Goal: Information Seeking & Learning: Find specific fact

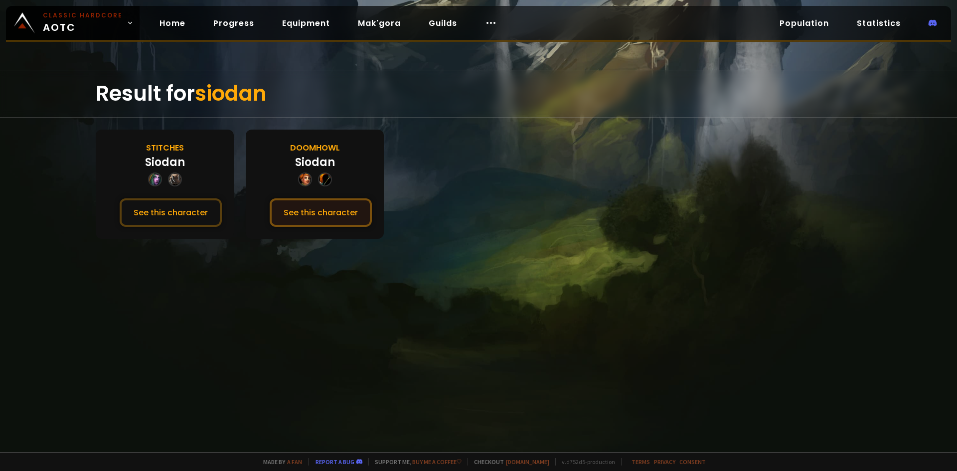
click at [306, 207] on button "See this character" at bounding box center [321, 212] width 102 height 28
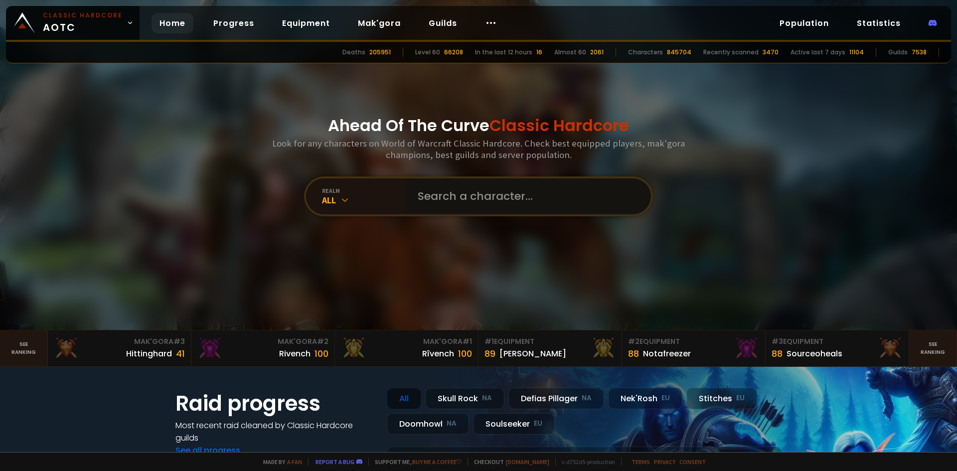
click at [472, 199] on input "text" at bounding box center [525, 196] width 227 height 36
type input "Arachnae"
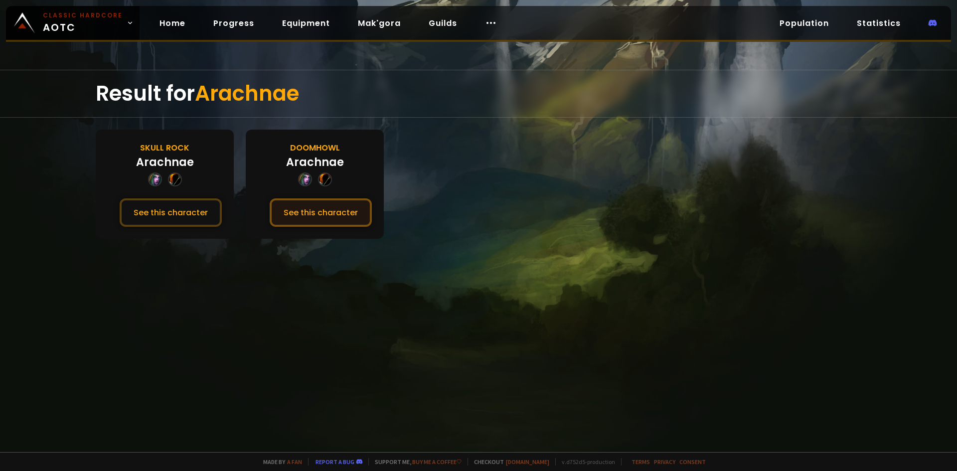
click at [334, 212] on button "See this character" at bounding box center [321, 212] width 102 height 28
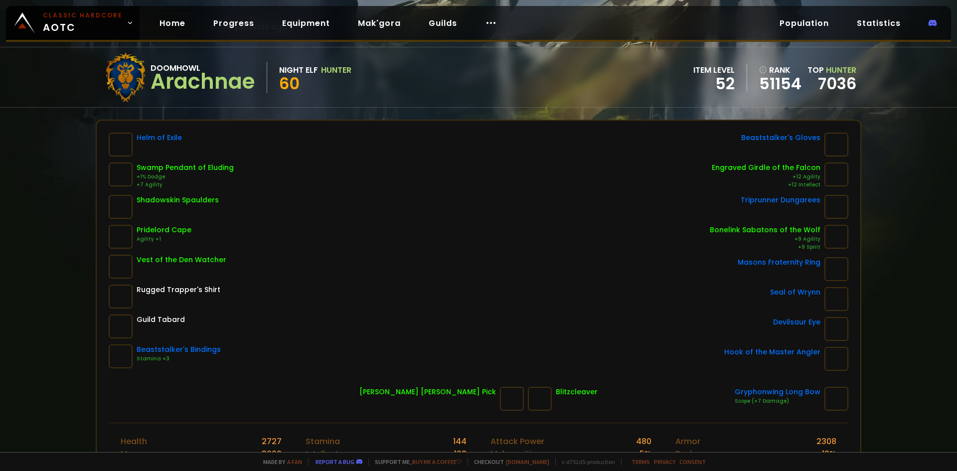
scroll to position [100, 0]
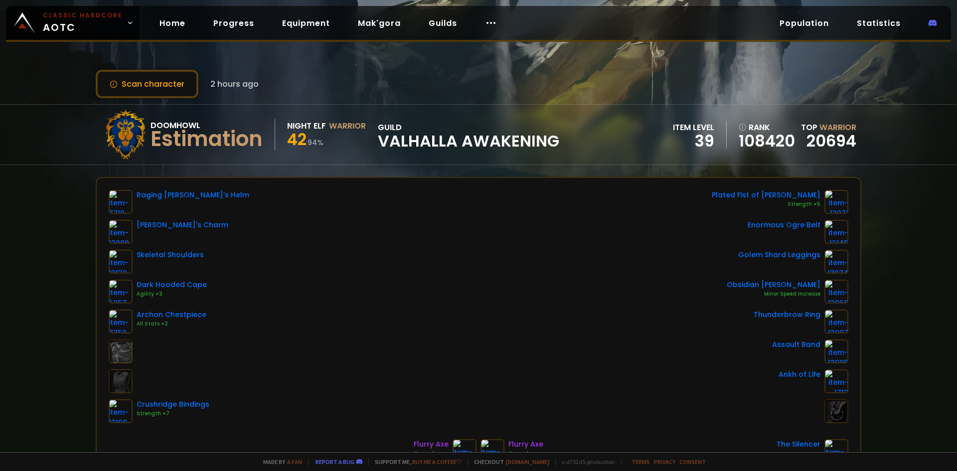
scroll to position [50, 0]
